Goal: Task Accomplishment & Management: Manage account settings

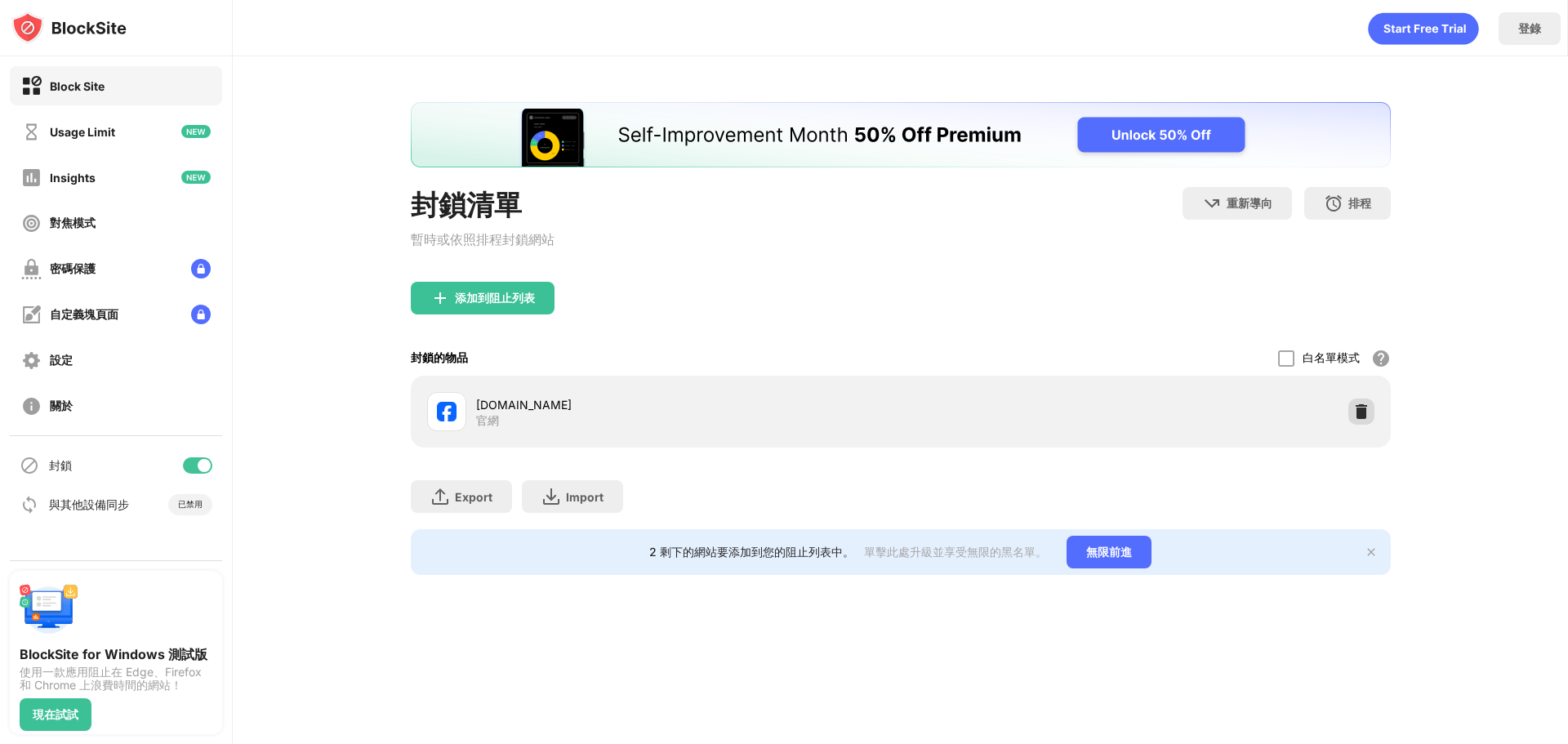
click at [1363, 419] on img at bounding box center [1361, 411] width 16 height 16
